Goal: Browse casually: Explore the website without a specific task or goal

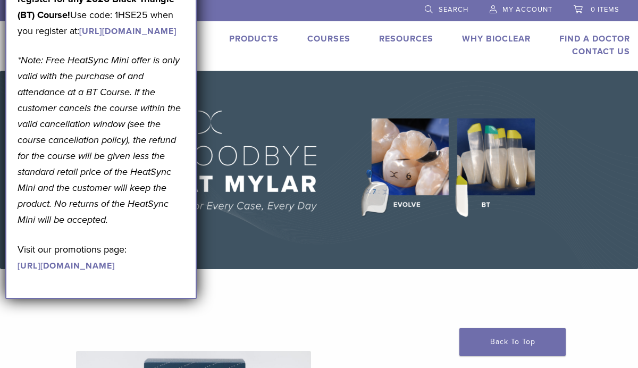
click at [166, 39] on p "Get A Free* HeatSync Mini when you register for any 2026 Black Triangle (BT) Co…" at bounding box center [101, 7] width 167 height 64
click at [259, 199] on img at bounding box center [319, 170] width 638 height 198
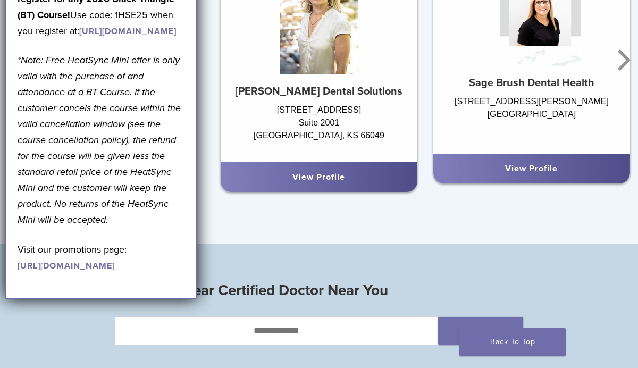
scroll to position [711, 0]
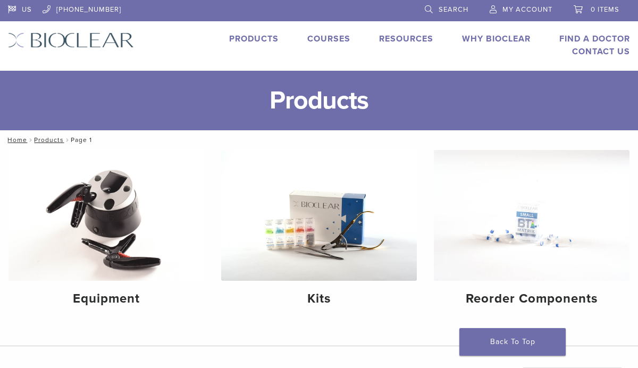
click at [104, 39] on img at bounding box center [71, 39] width 126 height 15
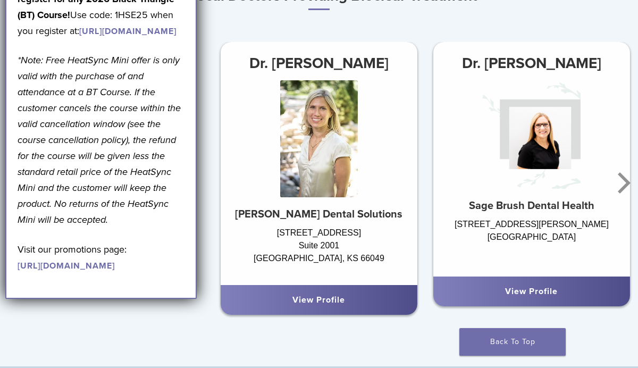
scroll to position [584, 0]
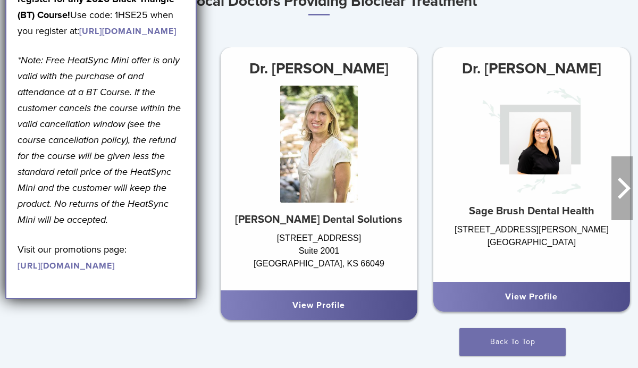
click at [621, 190] on icon "Next" at bounding box center [621, 188] width 21 height 64
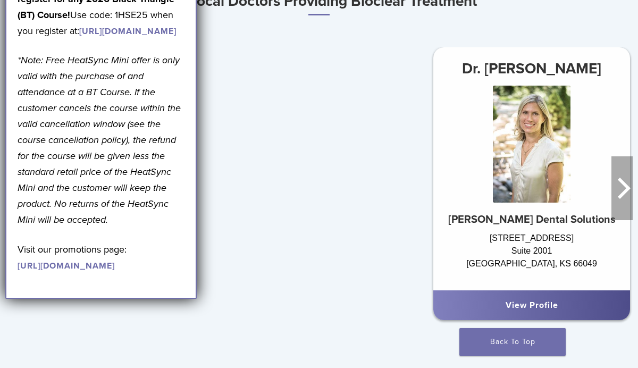
click at [621, 190] on icon "Next" at bounding box center [621, 188] width 21 height 64
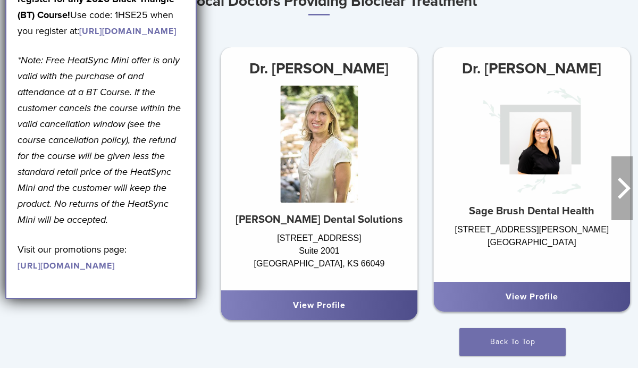
click at [621, 190] on icon "Next" at bounding box center [621, 188] width 21 height 64
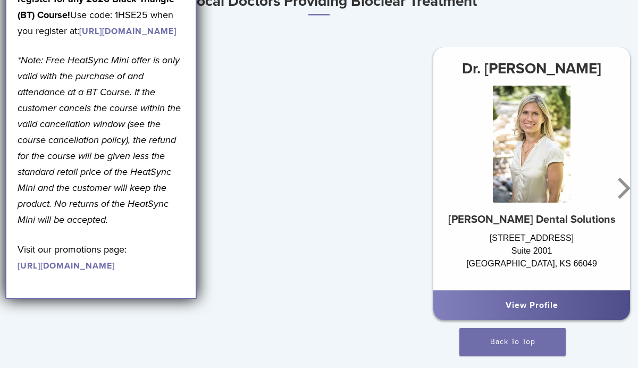
click at [534, 304] on link "View Profile" at bounding box center [531, 305] width 53 height 11
